Goal: Information Seeking & Learning: Learn about a topic

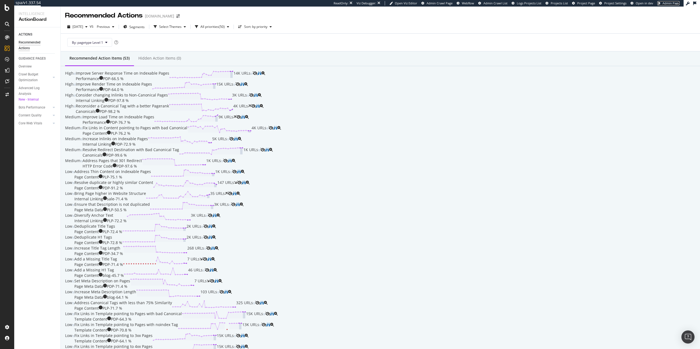
click at [664, 4] on span "Admin Page" at bounding box center [671, 3] width 17 height 4
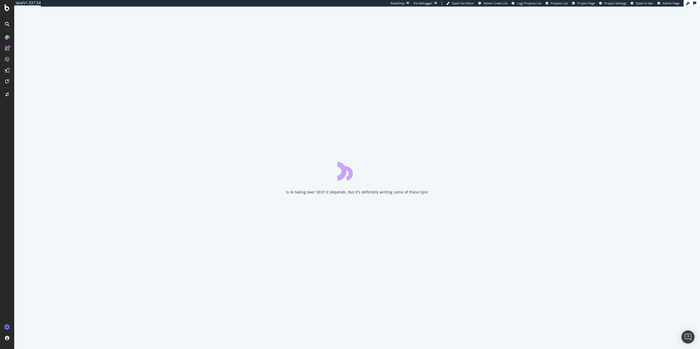
click at [145, 86] on div "Is AI taking over SEO? It depends. But it’s definitely writing some of these ti…" at bounding box center [357, 178] width 686 height 343
